Goal: Information Seeking & Learning: Learn about a topic

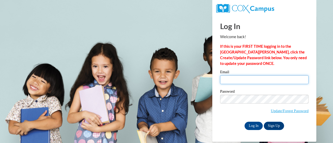
click at [244, 77] on input "Email" at bounding box center [264, 79] width 88 height 9
type input "alison.hoeft@muskegonorway.org"
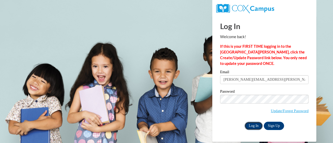
click at [253, 123] on input "Log In" at bounding box center [253, 126] width 18 height 8
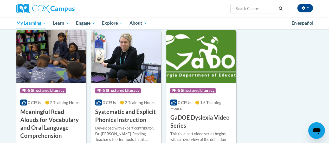
scroll to position [385, 0]
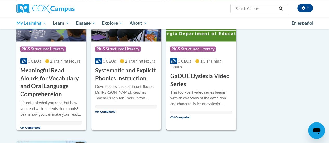
click at [220, 48] on div "Course Category: PK-5 Structured Literacy" at bounding box center [201, 50] width 62 height 12
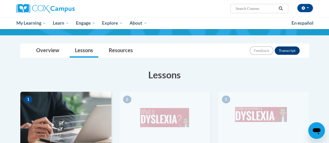
scroll to position [94, 0]
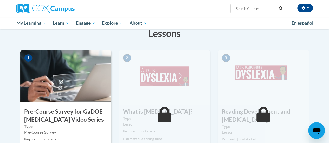
click at [63, 87] on img at bounding box center [65, 76] width 91 height 52
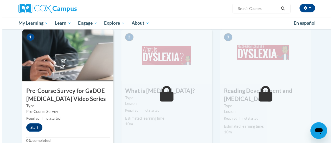
scroll to position [125, 0]
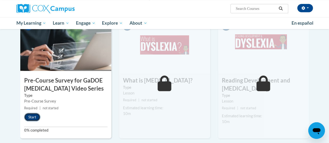
click at [37, 116] on button "Start" at bounding box center [32, 117] width 16 height 8
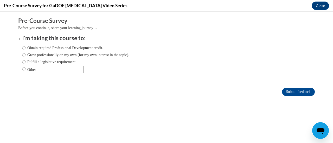
scroll to position [0, 0]
click at [44, 61] on label "Fulfill a legislative requirement." at bounding box center [49, 62] width 54 height 6
click at [25, 61] on input "Fulfill a legislative requirement." at bounding box center [23, 62] width 3 height 6
radio input "true"
click at [289, 90] on input "Submit feedback" at bounding box center [298, 92] width 33 height 8
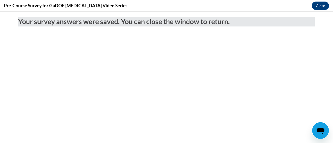
click at [321, 1] on div "Pre-Course Survey for GaDOE Dyslexia Video Series Close" at bounding box center [166, 6] width 333 height 12
click at [320, 2] on button "Close" at bounding box center [319, 6] width 17 height 8
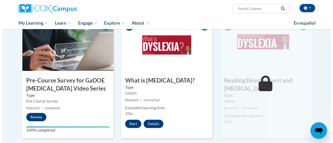
scroll to position [146, 0]
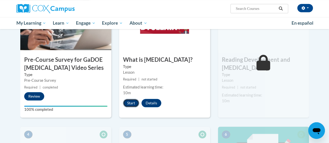
click at [127, 106] on button "Start" at bounding box center [131, 103] width 16 height 8
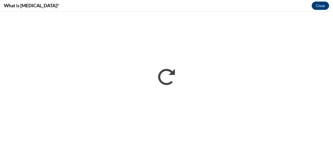
scroll to position [0, 0]
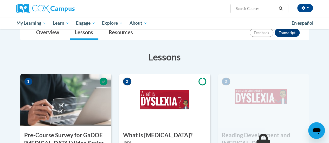
scroll to position [91, 0]
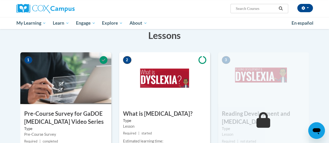
click at [152, 100] on img at bounding box center [164, 78] width 91 height 52
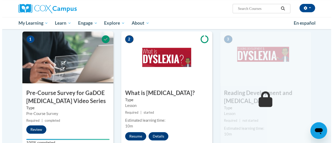
scroll to position [123, 0]
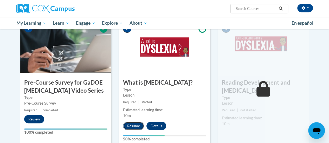
click at [136, 128] on button "Resume" at bounding box center [133, 126] width 21 height 8
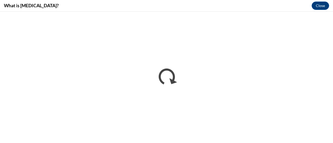
scroll to position [0, 0]
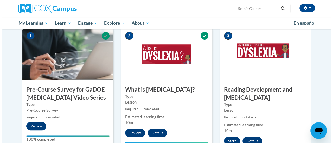
scroll to position [129, 0]
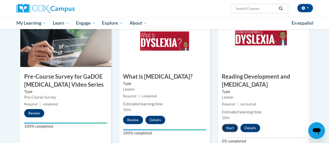
click at [232, 129] on button "Start" at bounding box center [230, 128] width 16 height 8
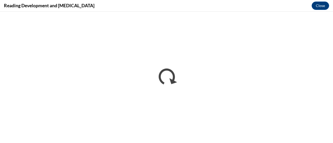
scroll to position [0, 0]
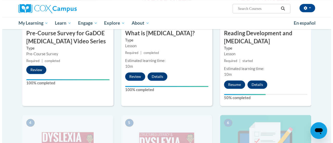
scroll to position [174, 0]
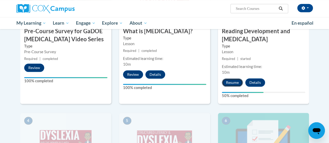
click at [225, 83] on button "Resume" at bounding box center [232, 82] width 21 height 8
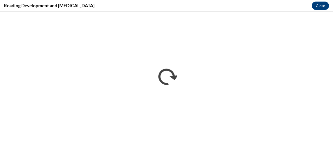
scroll to position [0, 0]
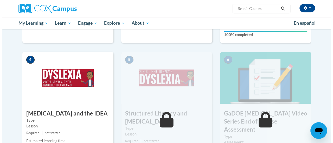
scroll to position [263, 0]
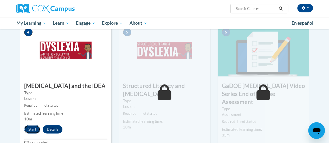
click at [31, 126] on button "Start" at bounding box center [32, 129] width 16 height 8
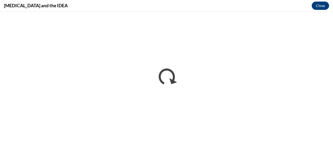
scroll to position [0, 0]
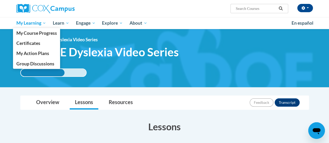
click at [34, 28] on link "My Learning" at bounding box center [31, 23] width 37 height 12
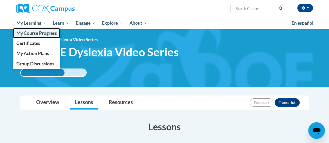
click at [35, 33] on span "My Course Progress" at bounding box center [36, 32] width 41 height 5
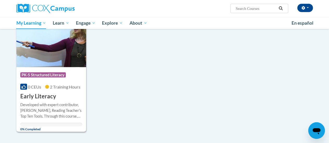
scroll to position [513, 0]
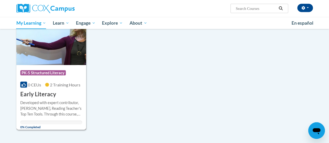
click at [61, 54] on img at bounding box center [51, 38] width 70 height 53
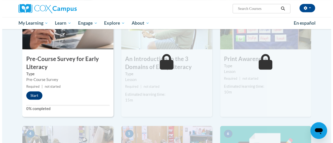
scroll to position [132, 0]
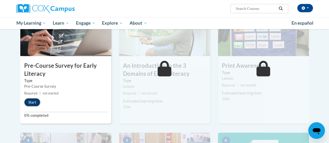
click at [34, 103] on button "Start" at bounding box center [32, 102] width 16 height 8
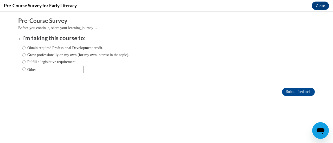
scroll to position [0, 0]
click at [73, 63] on label "Fulfill a legislative requirement." at bounding box center [49, 62] width 54 height 6
click at [25, 63] on input "Fulfill a legislative requirement." at bounding box center [23, 62] width 3 height 6
radio input "true"
click at [286, 92] on input "Submit feedback" at bounding box center [298, 92] width 33 height 8
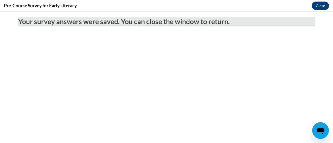
click at [315, 10] on div "Pre-Course Survey for Early Literacy Close" at bounding box center [166, 6] width 333 height 12
click at [315, 8] on button "Close" at bounding box center [319, 6] width 17 height 8
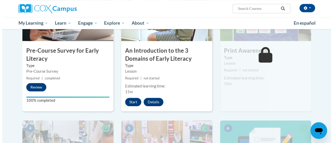
scroll to position [146, 0]
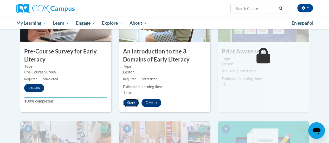
click at [130, 103] on button "Start" at bounding box center [131, 103] width 16 height 8
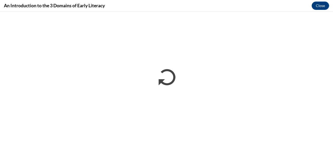
scroll to position [0, 0]
click at [322, 6] on button "Close" at bounding box center [319, 6] width 17 height 8
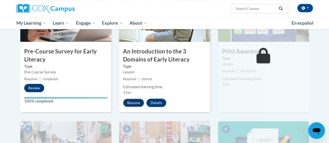
click at [135, 102] on button "Resume" at bounding box center [133, 103] width 21 height 8
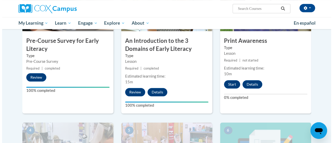
scroll to position [155, 0]
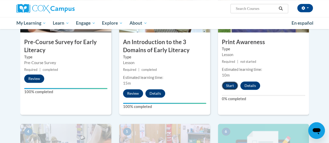
click at [232, 87] on button "Start" at bounding box center [230, 86] width 16 height 8
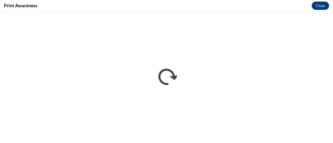
scroll to position [0, 0]
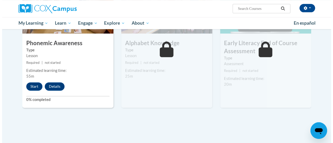
scroll to position [302, 0]
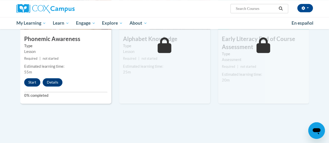
click at [31, 77] on div "4 Phonemic Awareness Type Lesson Required | not started Estimated learning time…" at bounding box center [65, 40] width 91 height 126
click at [31, 81] on button "Start" at bounding box center [32, 82] width 16 height 8
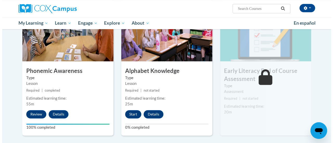
scroll to position [270, 0]
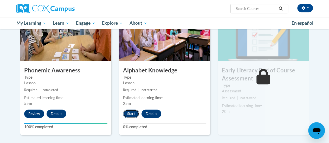
click at [124, 112] on button "Start" at bounding box center [131, 114] width 16 height 8
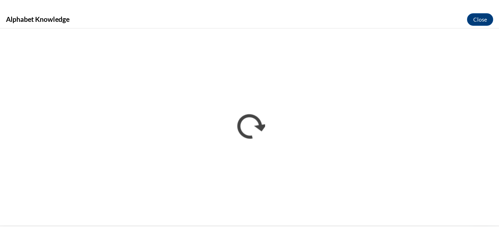
scroll to position [271, 0]
